Goal: Transaction & Acquisition: Purchase product/service

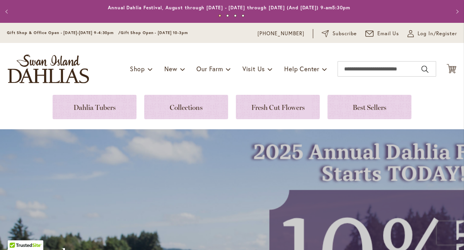
click at [153, 80] on div "Toggle Nav Shop Dahlia Tubers Collections Fresh Cut Dahlias Gardening Supplies …" at bounding box center [232, 69] width 464 height 52
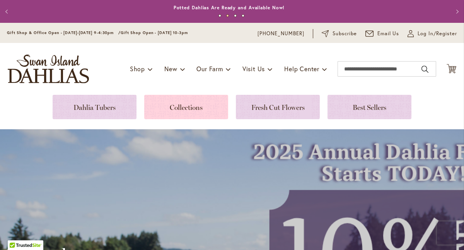
click at [172, 105] on link at bounding box center [186, 107] width 84 height 24
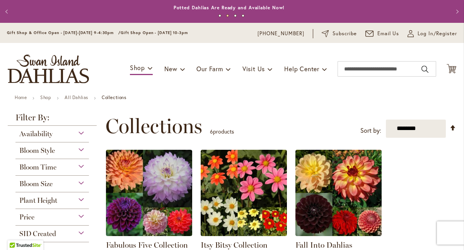
click at [420, 34] on span "Log In/Register" at bounding box center [436, 34] width 39 height 8
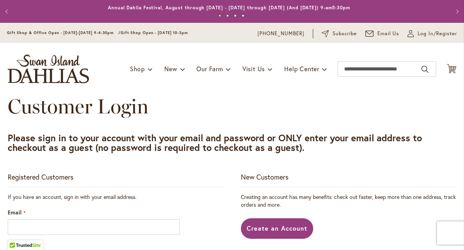
click at [186, 183] on div "Registered Customers" at bounding box center [115, 179] width 215 height 15
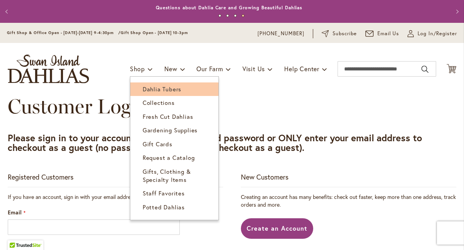
click at [143, 87] on span "Dahlia Tubers" at bounding box center [162, 89] width 39 height 8
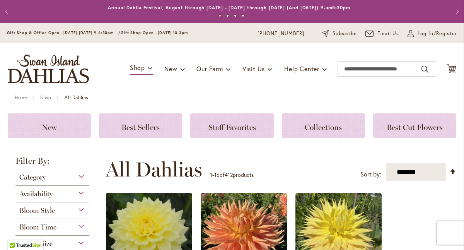
click at [154, 99] on ul "Home Shop All Dahlias" at bounding box center [232, 98] width 434 height 7
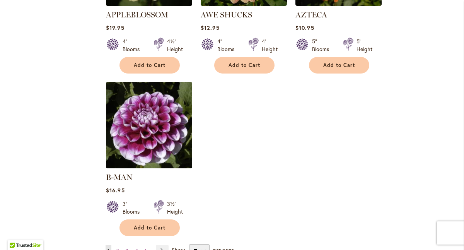
scroll to position [943, 0]
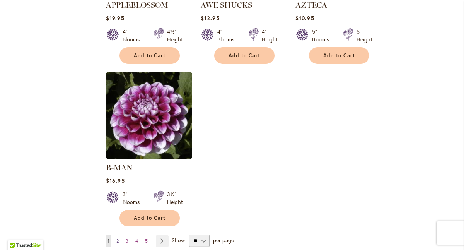
click at [119, 235] on link "Page 2" at bounding box center [117, 241] width 6 height 12
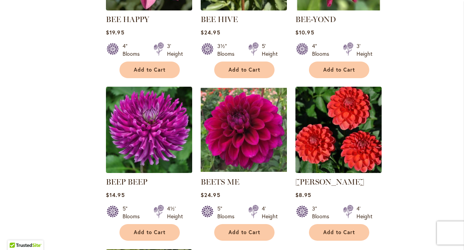
scroll to position [773, 0]
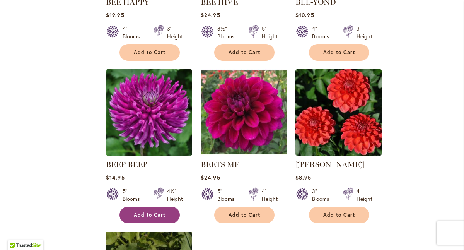
click at [148, 211] on span "Add to Cart" at bounding box center [150, 214] width 32 height 7
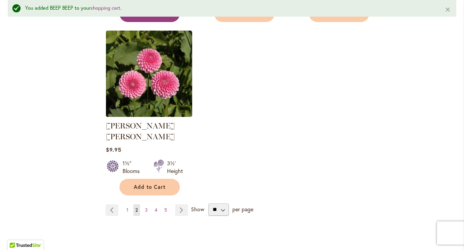
scroll to position [1010, 0]
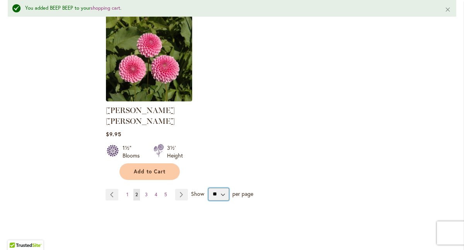
click at [221, 188] on select "** ** ** **" at bounding box center [218, 194] width 20 height 12
select select "**"
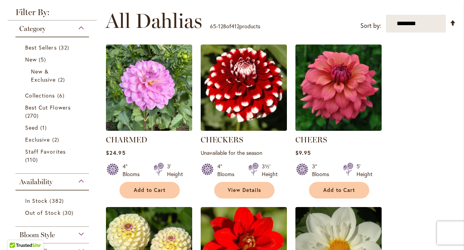
scroll to position [163, 0]
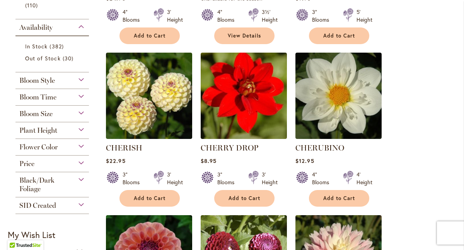
scroll to position [318, 0]
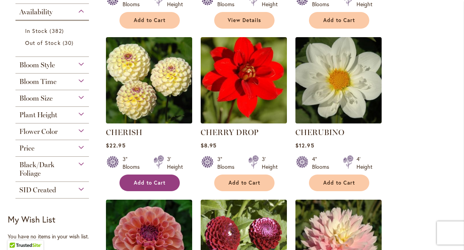
click at [147, 182] on span "Add to Cart" at bounding box center [150, 182] width 32 height 7
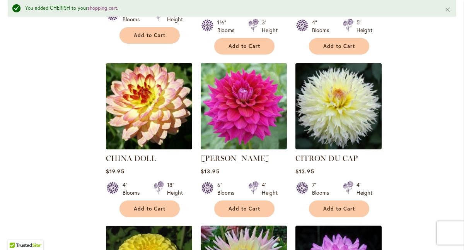
scroll to position [648, 0]
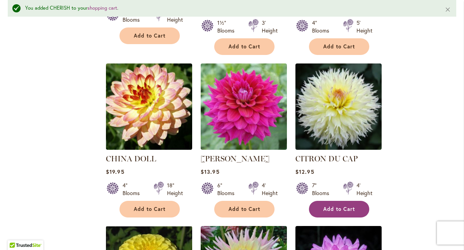
click at [345, 206] on span "Add to Cart" at bounding box center [339, 209] width 32 height 7
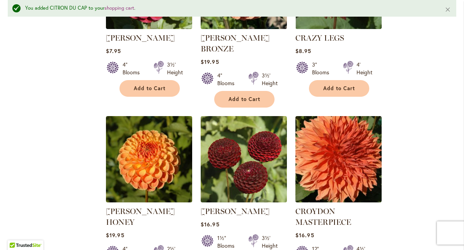
scroll to position [1281, 0]
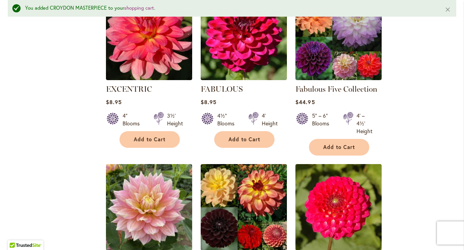
scroll to position [3229, 0]
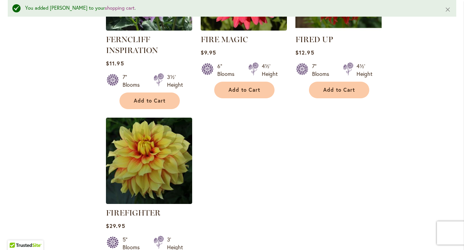
scroll to position [3615, 0]
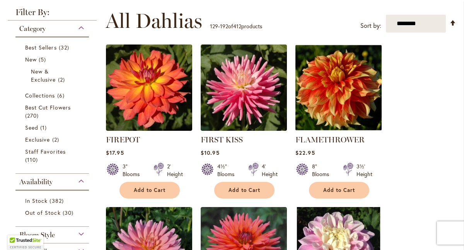
scroll to position [163, 0]
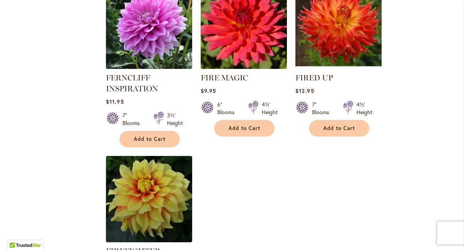
scroll to position [3581, 0]
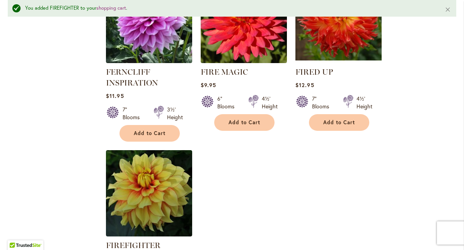
scroll to position [3602, 0]
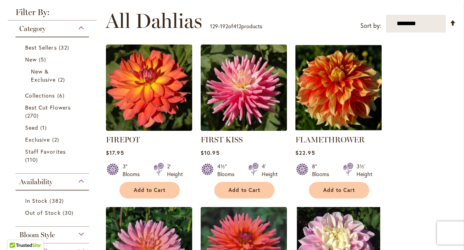
scroll to position [163, 0]
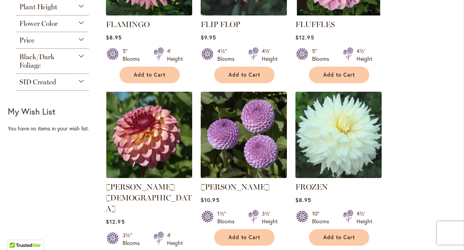
scroll to position [426, 0]
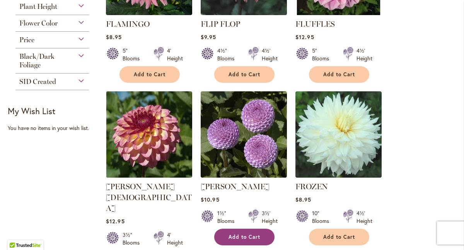
click at [260, 236] on button "Add to Cart" at bounding box center [244, 236] width 60 height 17
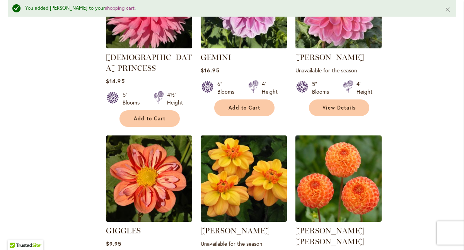
scroll to position [1127, 0]
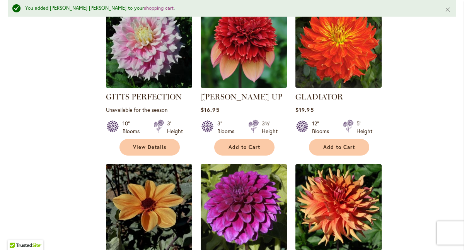
scroll to position [1590, 0]
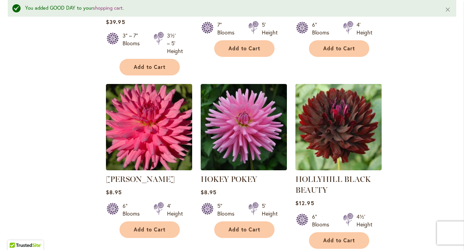
scroll to position [2672, 0]
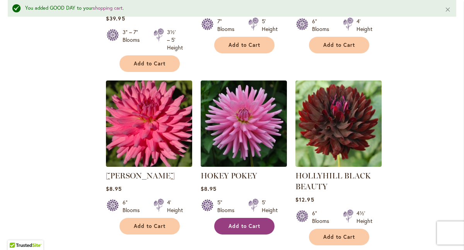
click at [250, 223] on span "Add to Cart" at bounding box center [244, 226] width 32 height 7
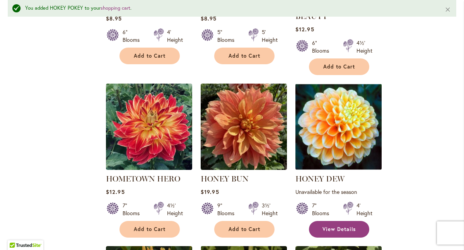
click at [347, 226] on span "View Details" at bounding box center [338, 229] width 33 height 7
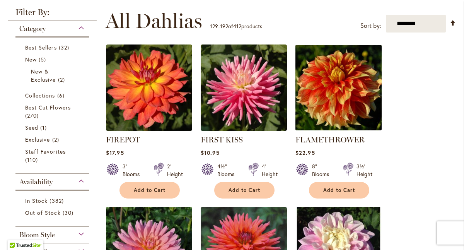
scroll to position [163, 0]
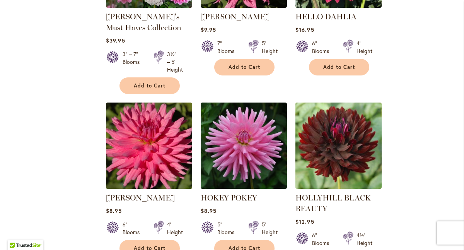
scroll to position [2637, 0]
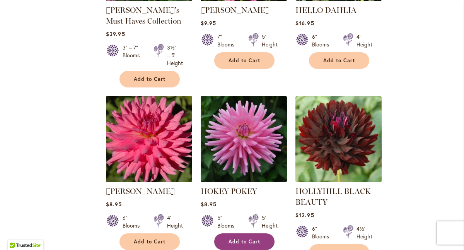
click at [253, 233] on button "Add to Cart" at bounding box center [244, 241] width 60 height 17
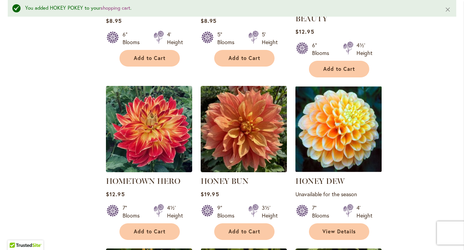
scroll to position [2842, 0]
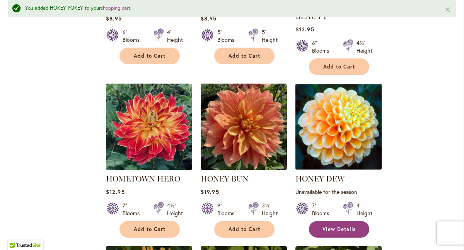
click at [336, 226] on span "View Details" at bounding box center [338, 229] width 33 height 7
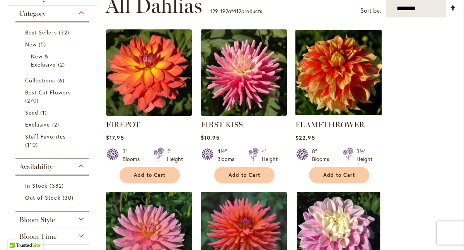
scroll to position [2853, 0]
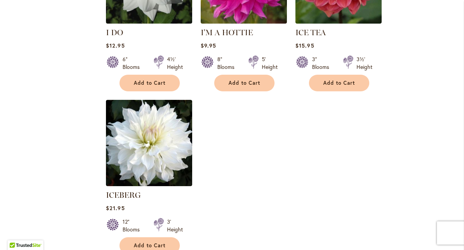
scroll to position [3641, 0]
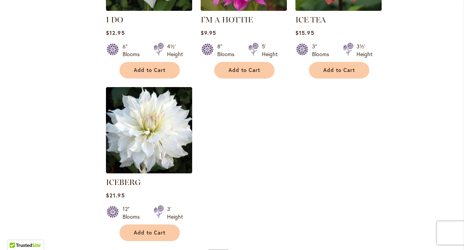
click at [157, 249] on link "Page 4" at bounding box center [155, 256] width 7 height 12
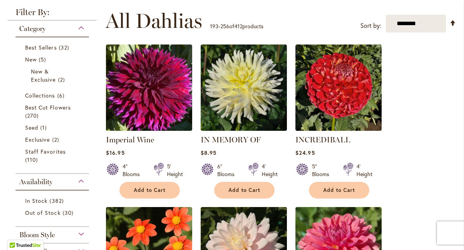
scroll to position [163, 0]
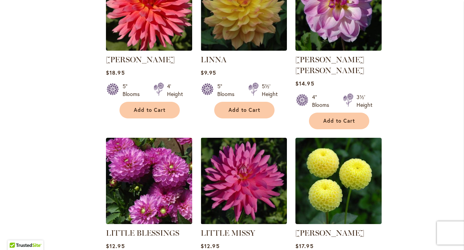
scroll to position [2405, 0]
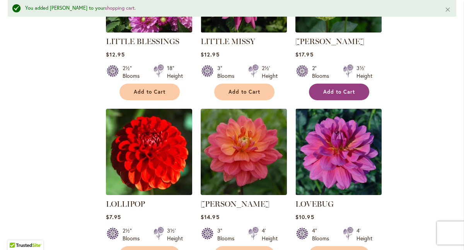
scroll to position [2611, 0]
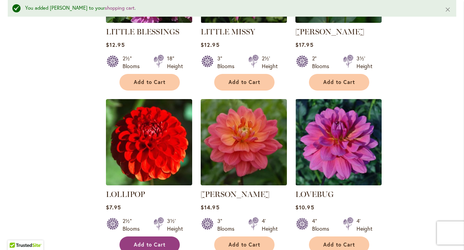
click at [160, 241] on span "Add to Cart" at bounding box center [150, 244] width 32 height 7
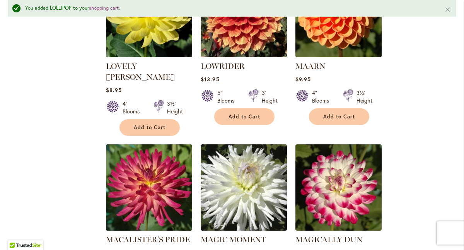
scroll to position [2904, 0]
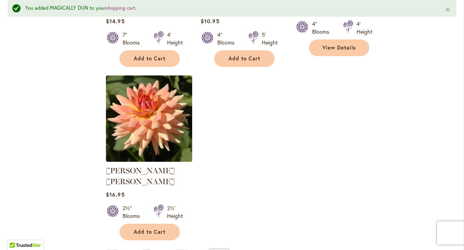
scroll to position [3631, 0]
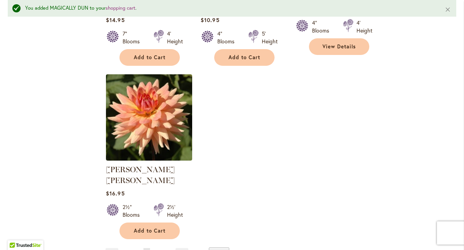
click at [155, 249] on span "5" at bounding box center [156, 253] width 3 height 6
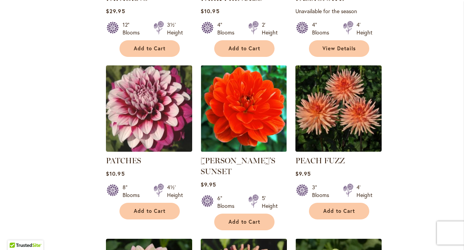
scroll to position [2606, 0]
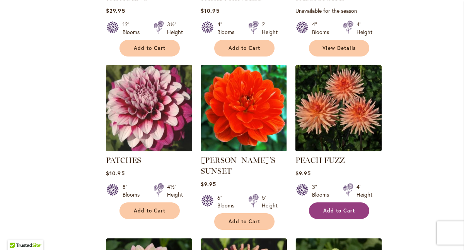
click at [349, 207] on span "Add to Cart" at bounding box center [339, 210] width 32 height 7
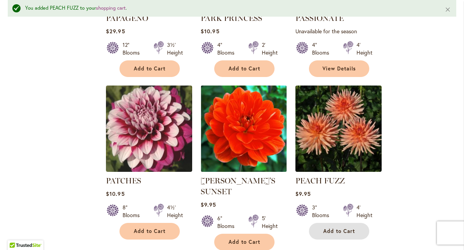
scroll to position [2626, 0]
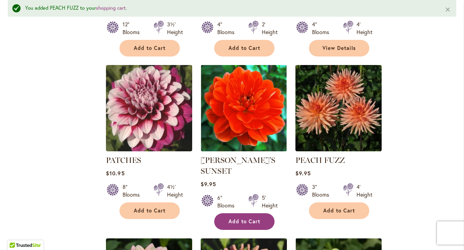
click at [255, 218] on span "Add to Cart" at bounding box center [244, 221] width 32 height 7
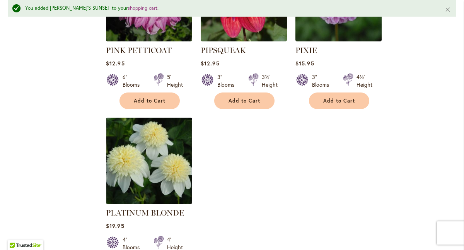
scroll to position [3615, 0]
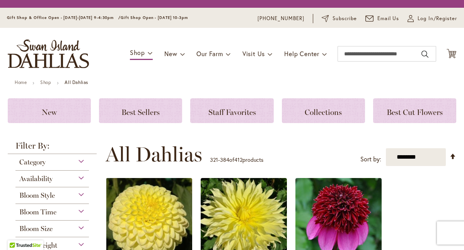
scroll to position [148, 0]
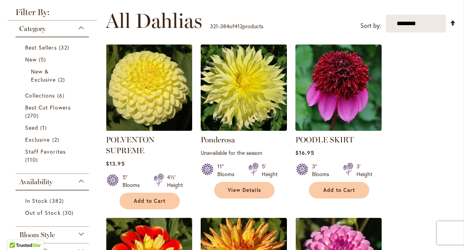
scroll to position [163, 0]
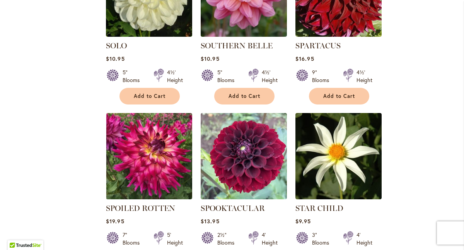
scroll to position [1910, 0]
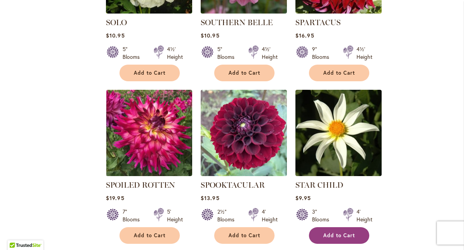
click at [345, 232] on span "Add to Cart" at bounding box center [339, 235] width 32 height 7
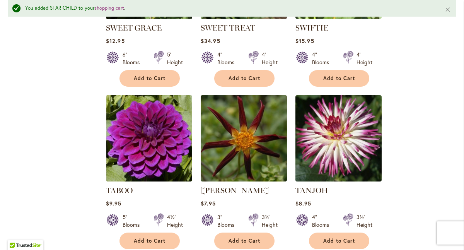
scroll to position [2750, 0]
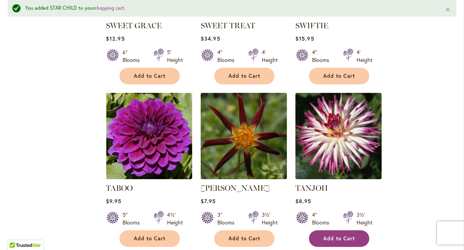
click at [350, 235] on span "Add to Cart" at bounding box center [339, 238] width 32 height 7
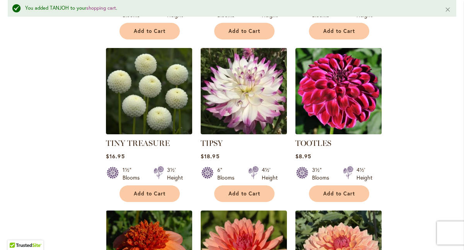
scroll to position [3322, 0]
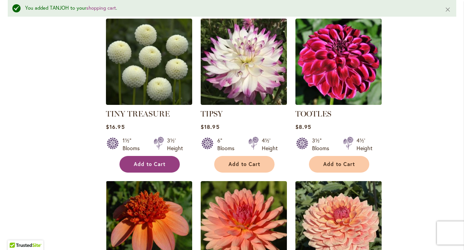
click at [151, 161] on span "Add to Cart" at bounding box center [150, 164] width 32 height 7
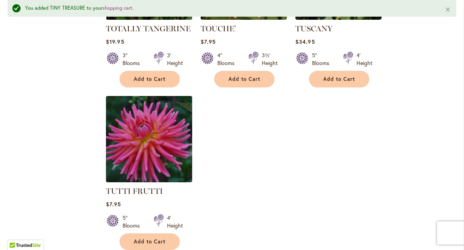
scroll to position [3584, 0]
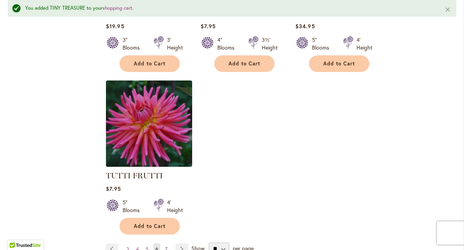
click at [165, 246] on span "7" at bounding box center [166, 249] width 2 height 6
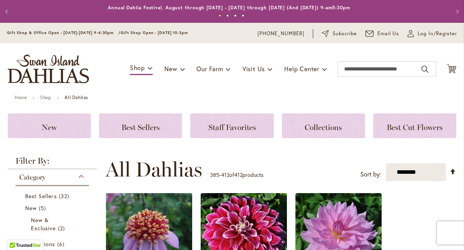
scroll to position [163, 0]
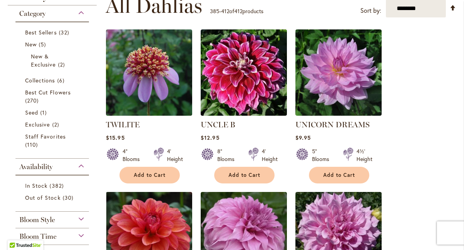
click at [158, 176] on span "Add to Cart" at bounding box center [150, 175] width 32 height 7
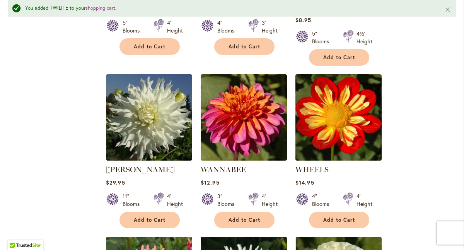
scroll to position [648, 0]
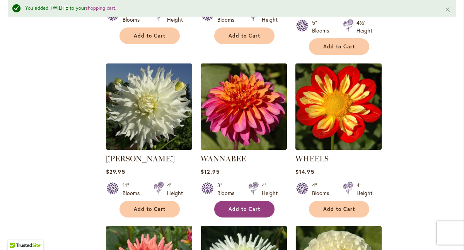
click at [255, 202] on button "Add to Cart" at bounding box center [244, 209] width 60 height 17
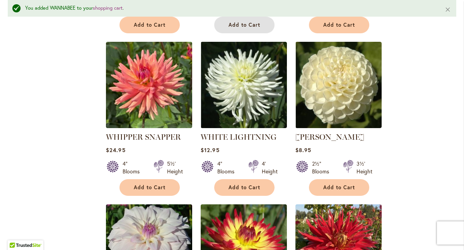
scroll to position [833, 0]
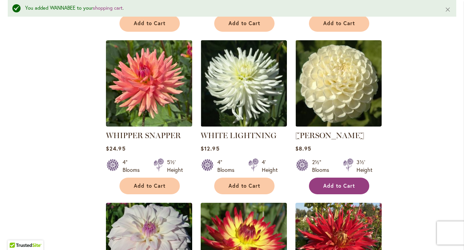
click at [337, 182] on span "Add to Cart" at bounding box center [339, 185] width 32 height 7
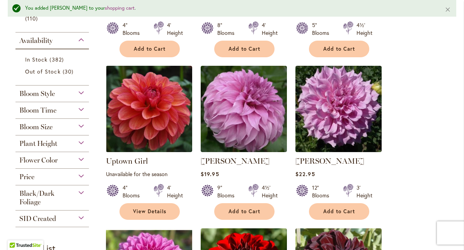
scroll to position [325, 0]
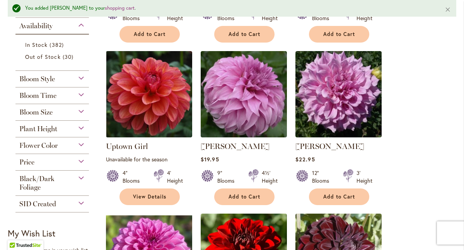
click at [80, 127] on div "Plant Height" at bounding box center [51, 127] width 73 height 12
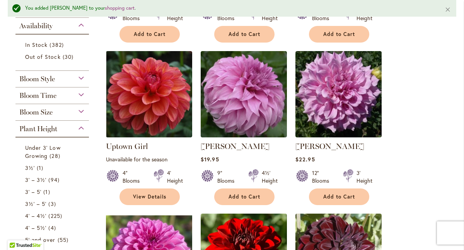
scroll to position [459, 0]
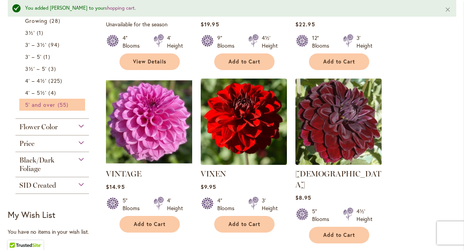
click at [48, 104] on span "5' and over" at bounding box center [40, 104] width 31 height 7
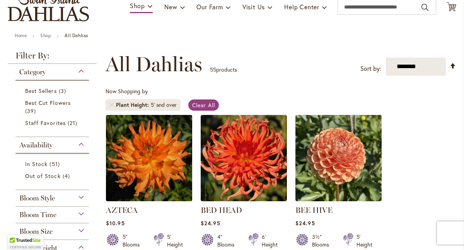
scroll to position [77, 0]
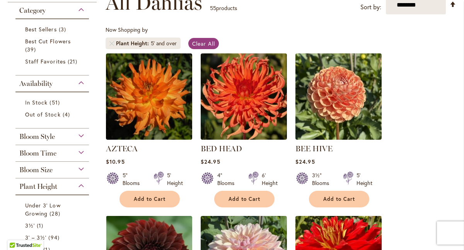
scroll to position [139, 0]
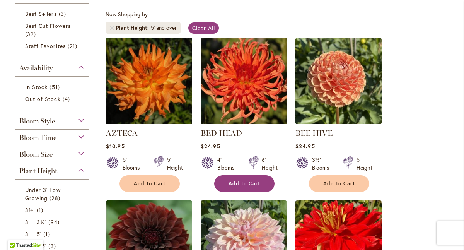
click at [246, 185] on span "Add to Cart" at bounding box center [244, 183] width 32 height 7
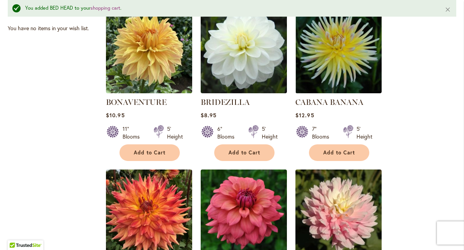
scroll to position [499, 0]
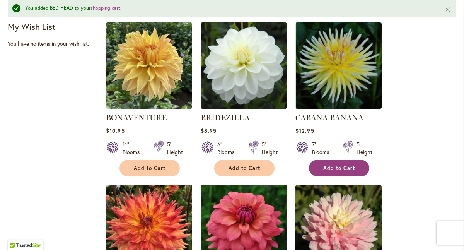
click at [345, 169] on span "Add to Cart" at bounding box center [339, 168] width 32 height 7
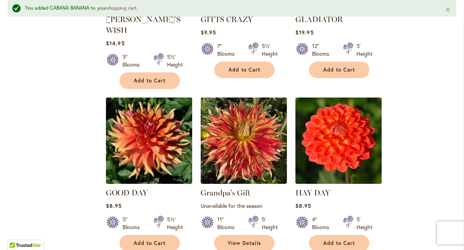
scroll to position [1133, 0]
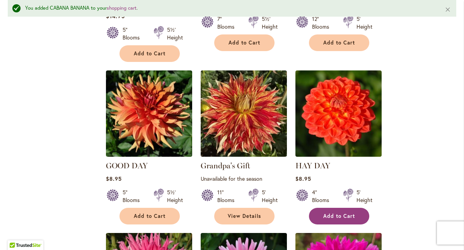
click at [344, 208] on button "Add to Cart" at bounding box center [339, 216] width 60 height 17
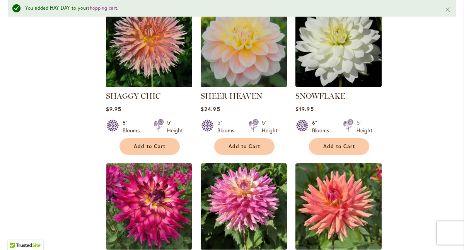
scroll to position [2895, 0]
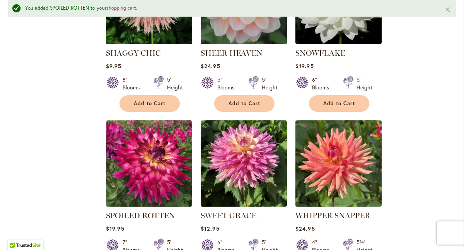
scroll to position [0, 0]
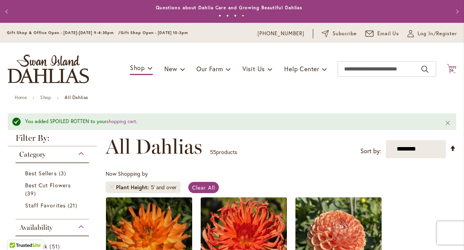
click at [449, 70] on span "26" at bounding box center [451, 70] width 5 height 5
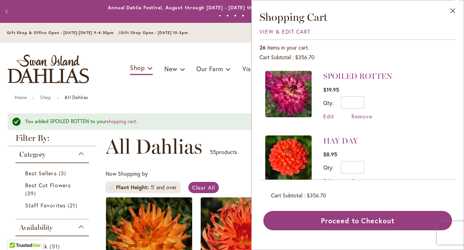
click at [432, 75] on li "SPOILED ROTTEN $19.95 Qty * Update Edit Remove" at bounding box center [357, 99] width 185 height 57
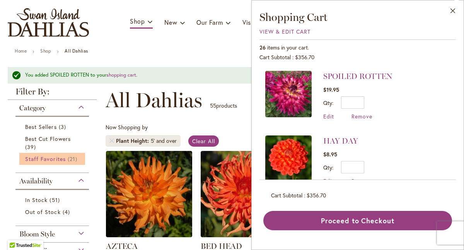
click at [57, 160] on span "Staff Favorites" at bounding box center [45, 158] width 41 height 7
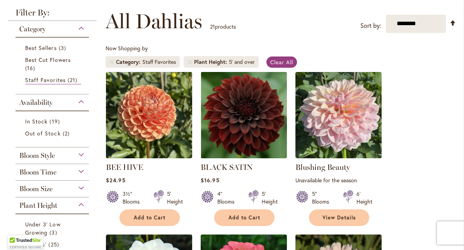
scroll to position [120, 0]
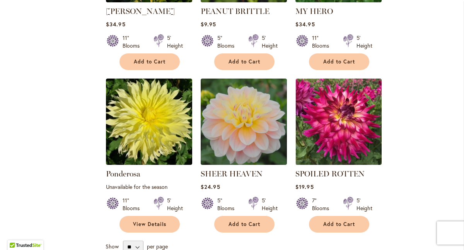
scroll to position [23, 0]
